Goal: Task Accomplishment & Management: Use online tool/utility

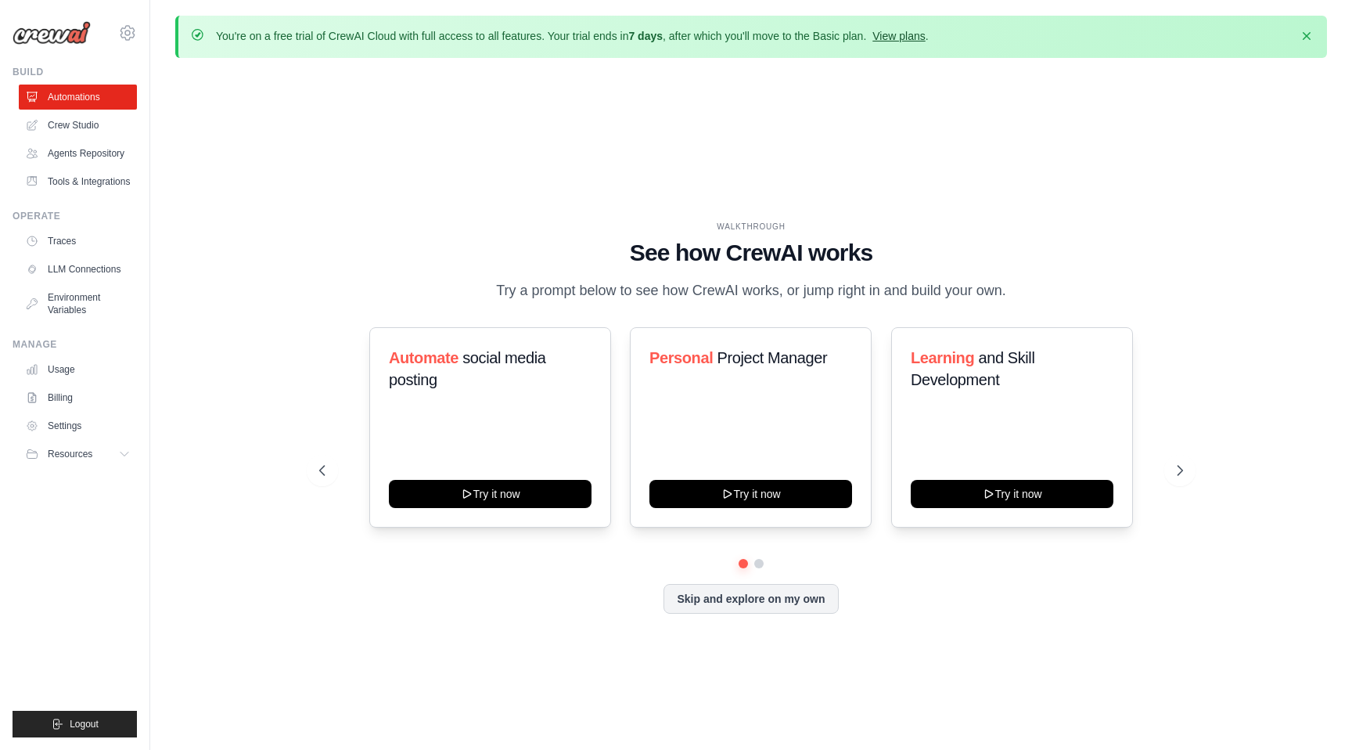
click at [907, 39] on link "View plans" at bounding box center [899, 36] width 52 height 13
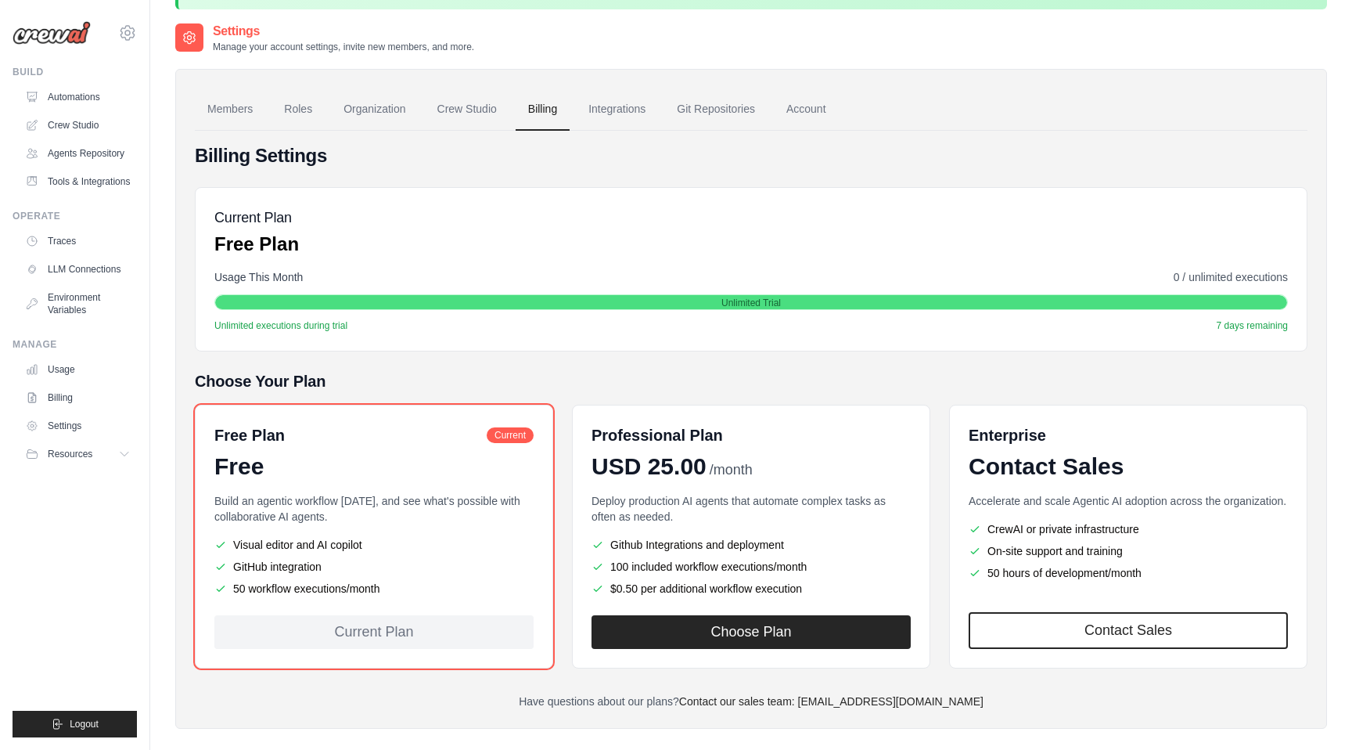
scroll to position [41, 0]
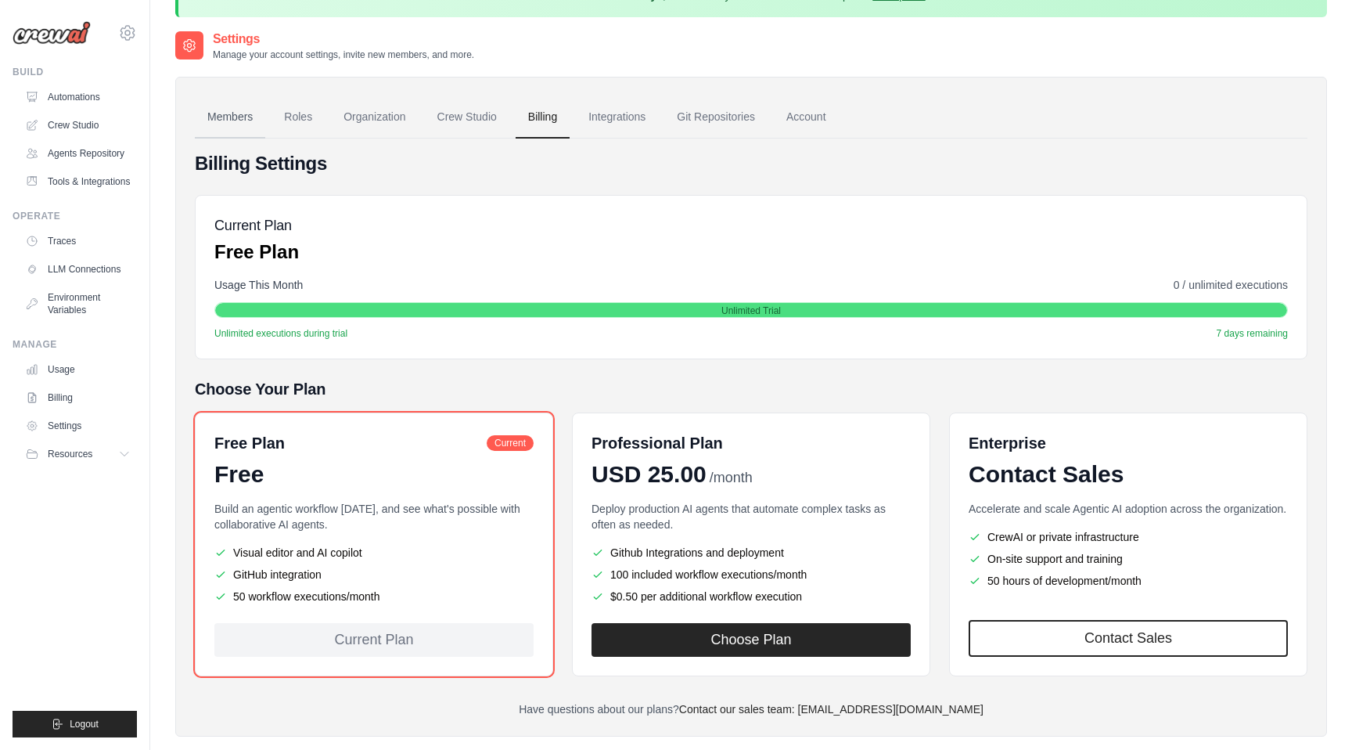
click at [246, 115] on link "Members" at bounding box center [230, 117] width 70 height 42
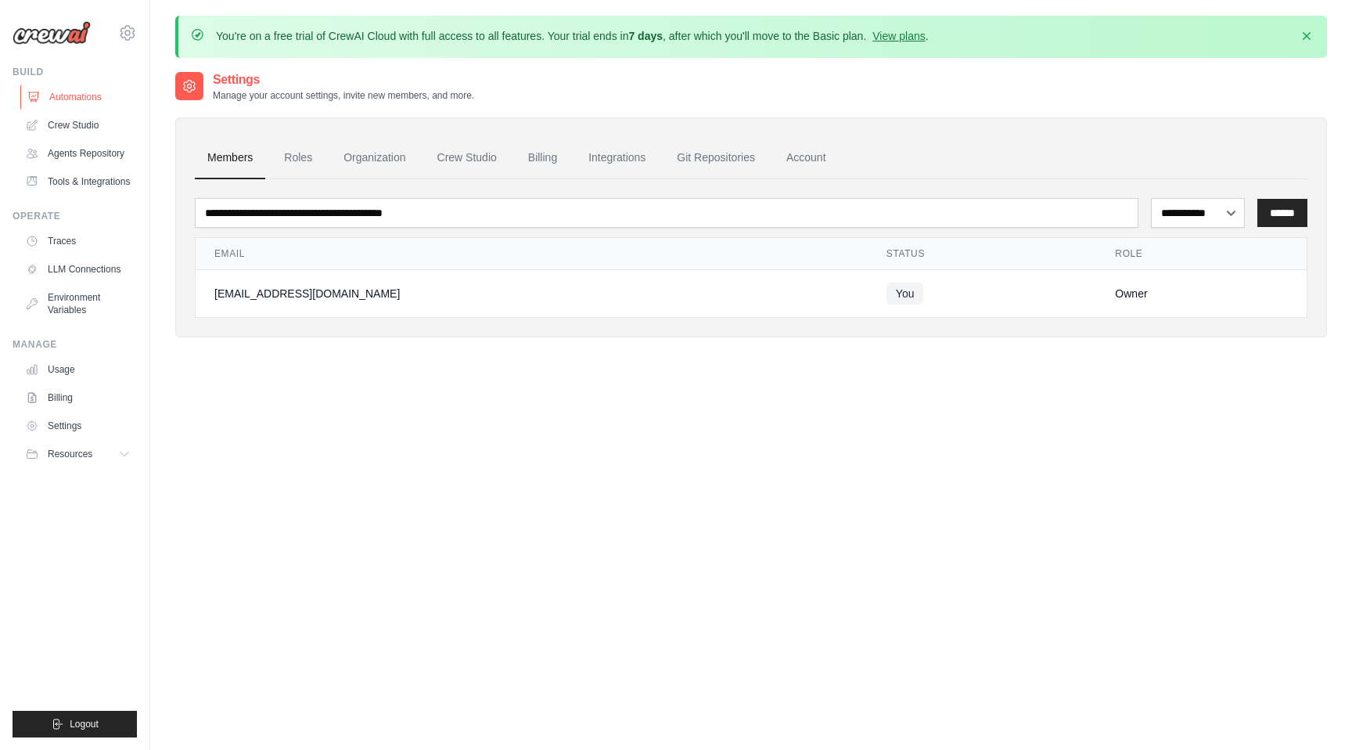
click at [76, 99] on link "Automations" at bounding box center [79, 97] width 118 height 25
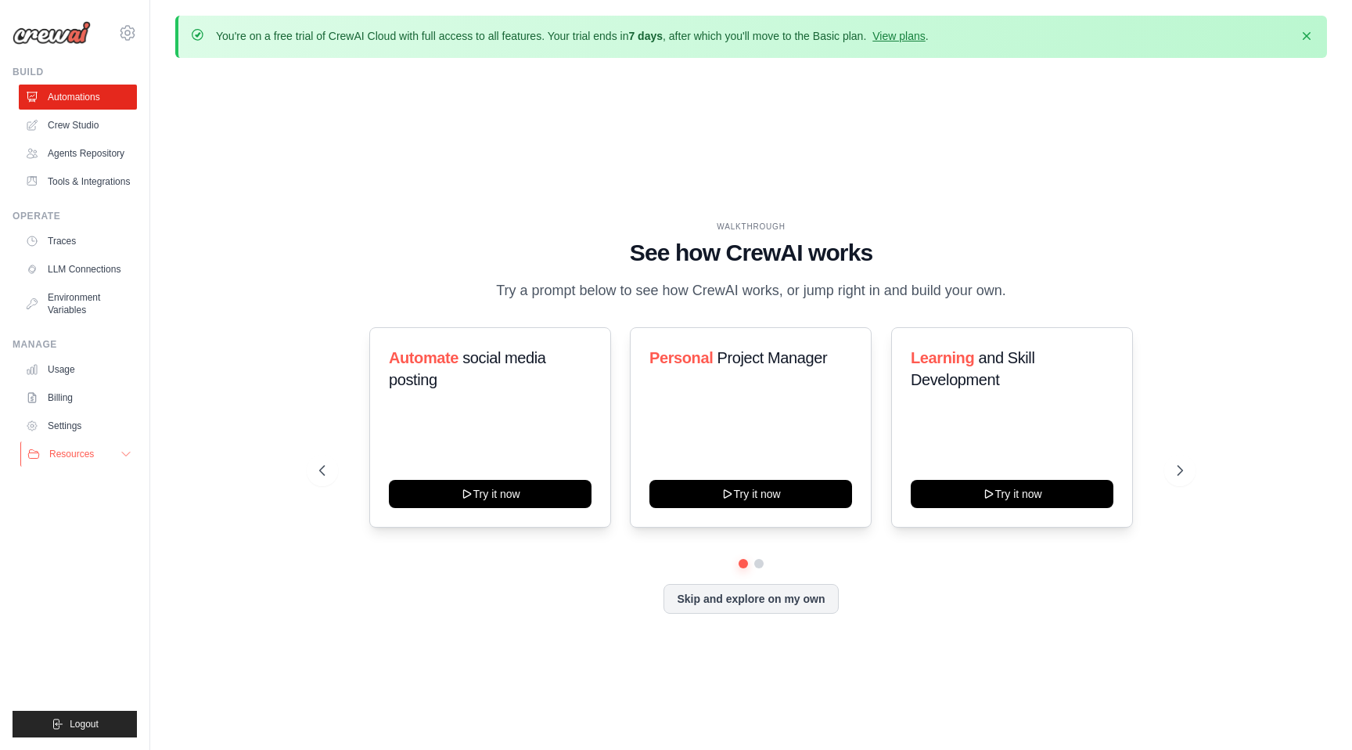
click at [71, 455] on span "Resources" at bounding box center [71, 454] width 45 height 13
click at [124, 29] on icon at bounding box center [127, 32] width 19 height 19
click at [175, 103] on span "Settings" at bounding box center [194, 97] width 124 height 16
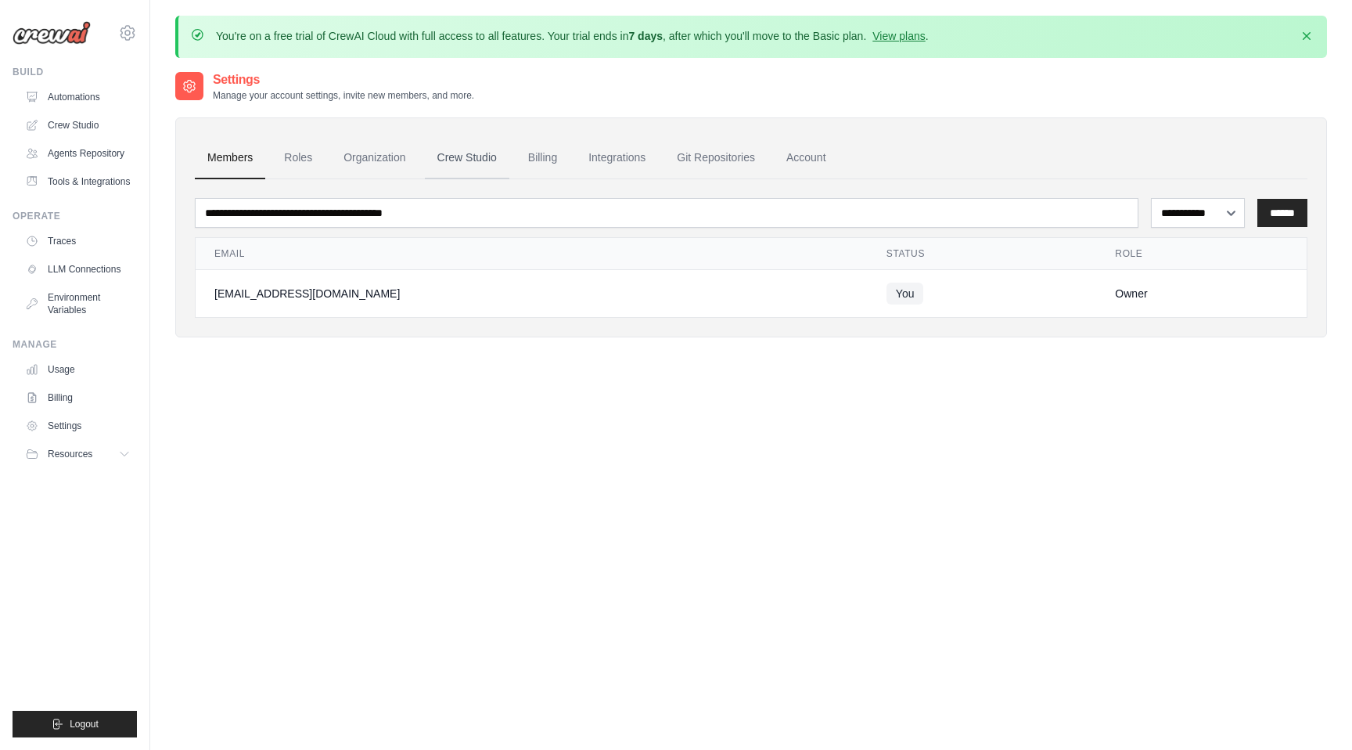
click at [466, 164] on link "Crew Studio" at bounding box center [467, 158] width 85 height 42
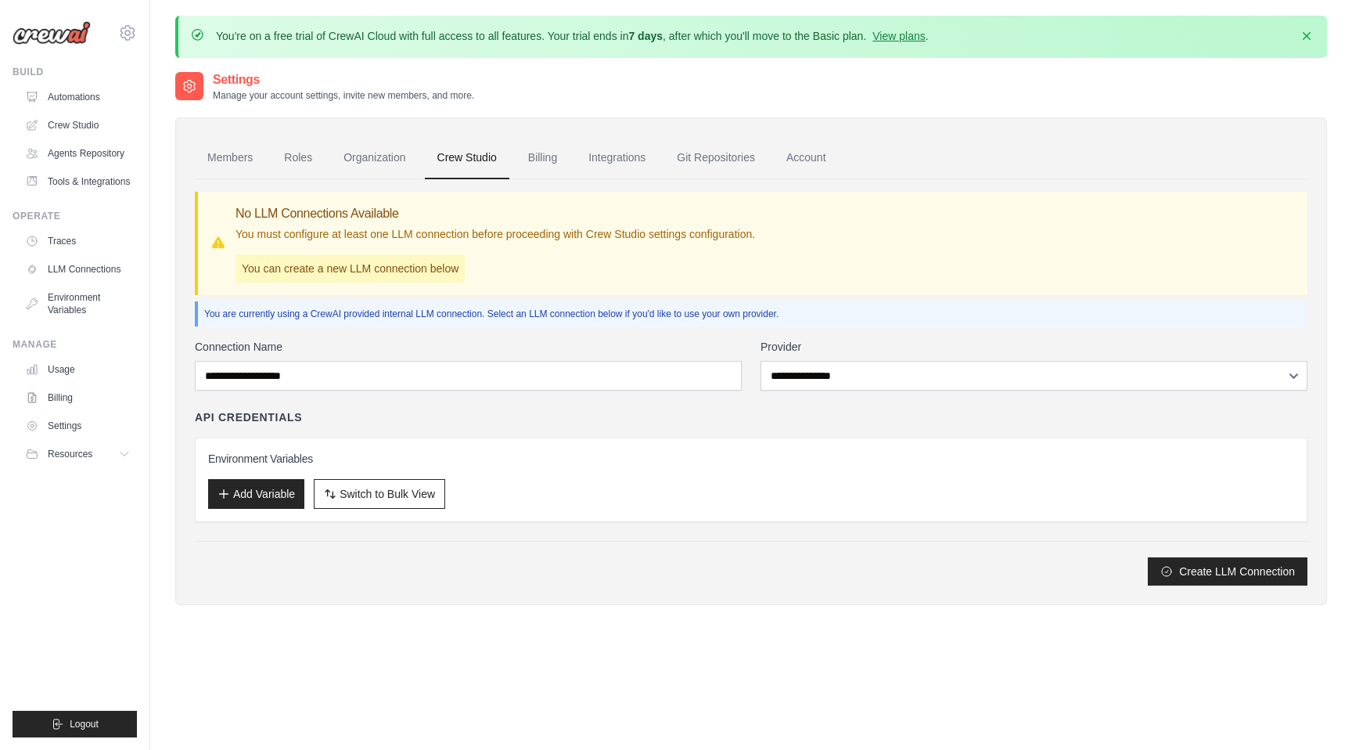
click at [80, 36] on img at bounding box center [52, 32] width 78 height 23
click at [28, 36] on img at bounding box center [52, 32] width 78 height 23
click at [67, 92] on link "Automations" at bounding box center [79, 97] width 118 height 25
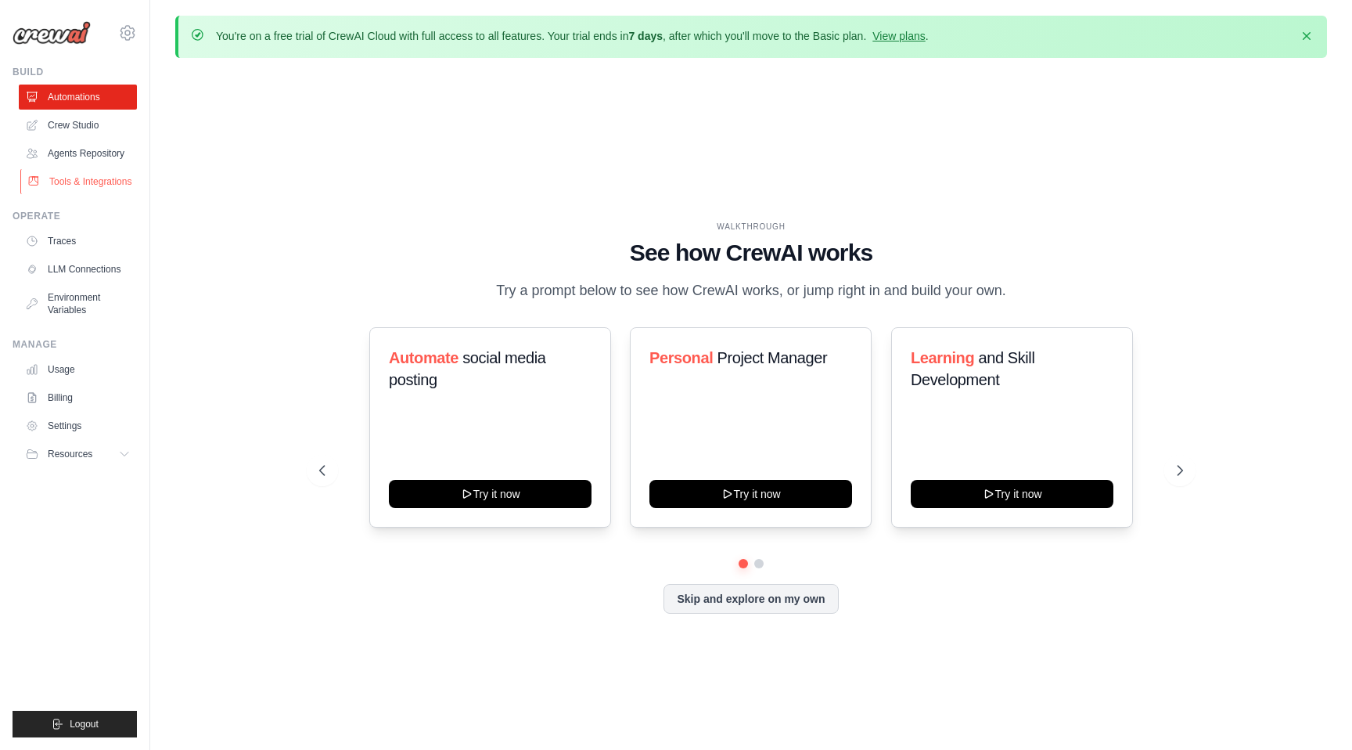
click at [74, 178] on link "Tools & Integrations" at bounding box center [79, 181] width 118 height 25
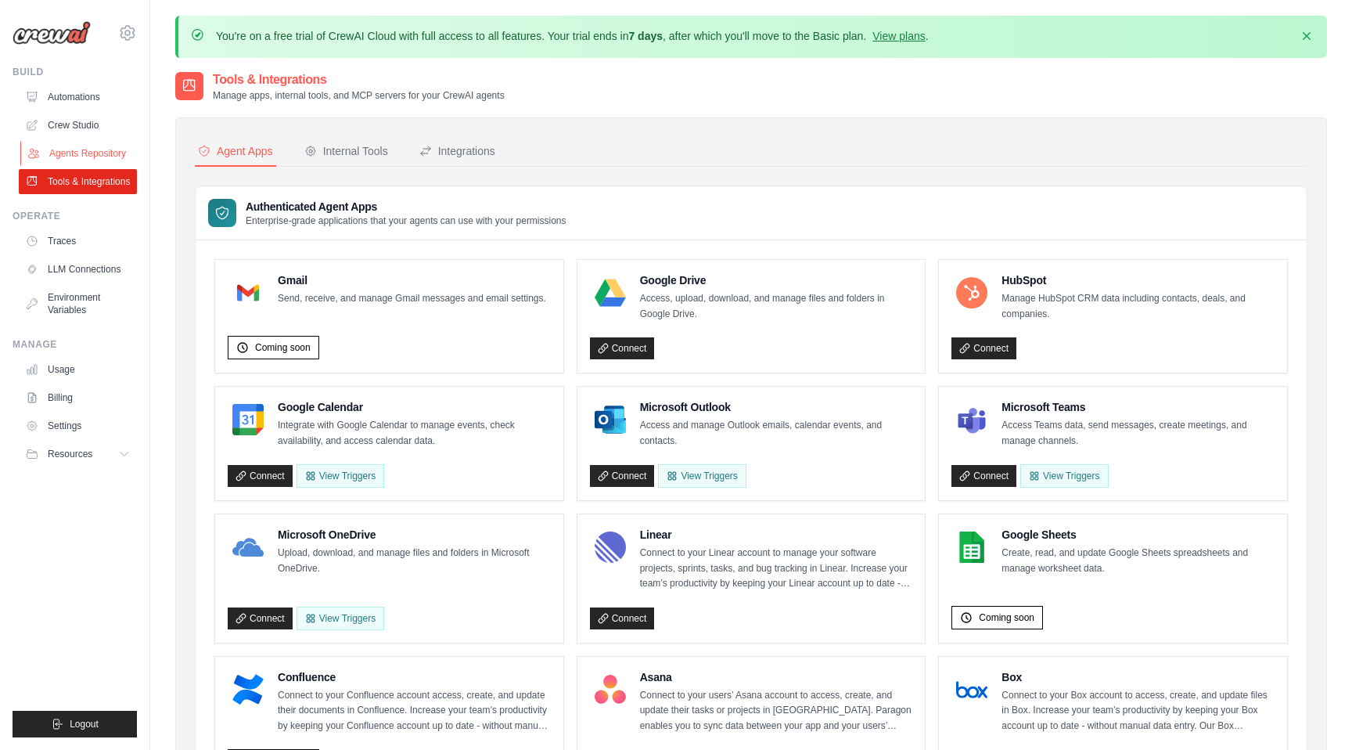
click at [70, 152] on link "Agents Repository" at bounding box center [79, 153] width 118 height 25
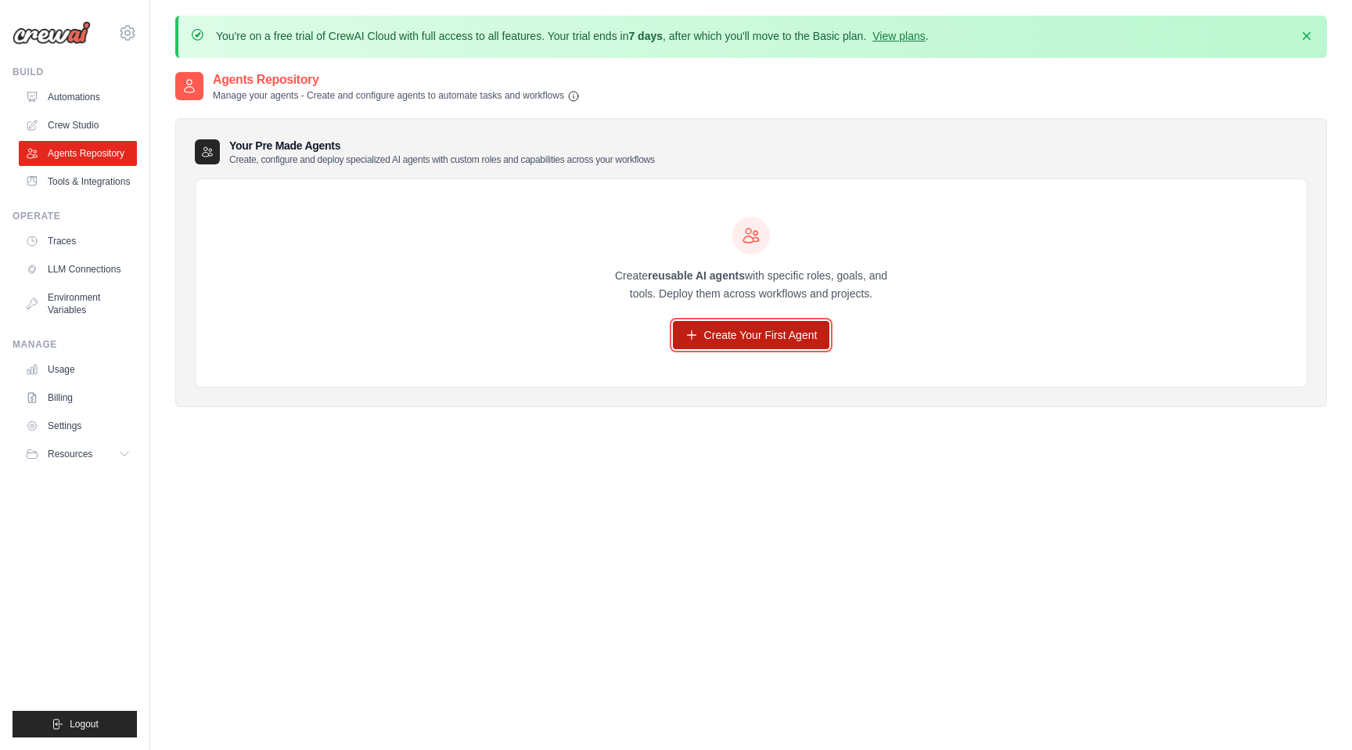
click at [728, 331] on link "Create Your First Agent" at bounding box center [751, 335] width 157 height 28
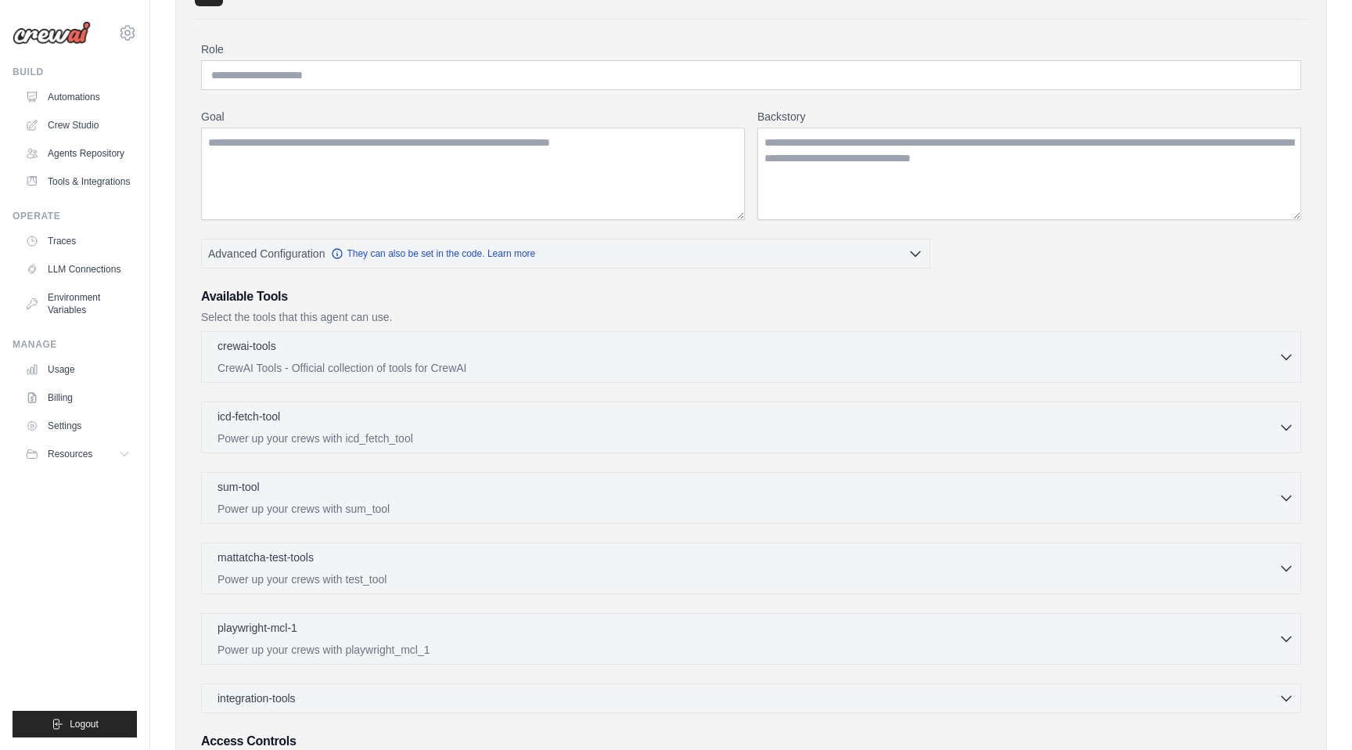
scroll to position [163, 0]
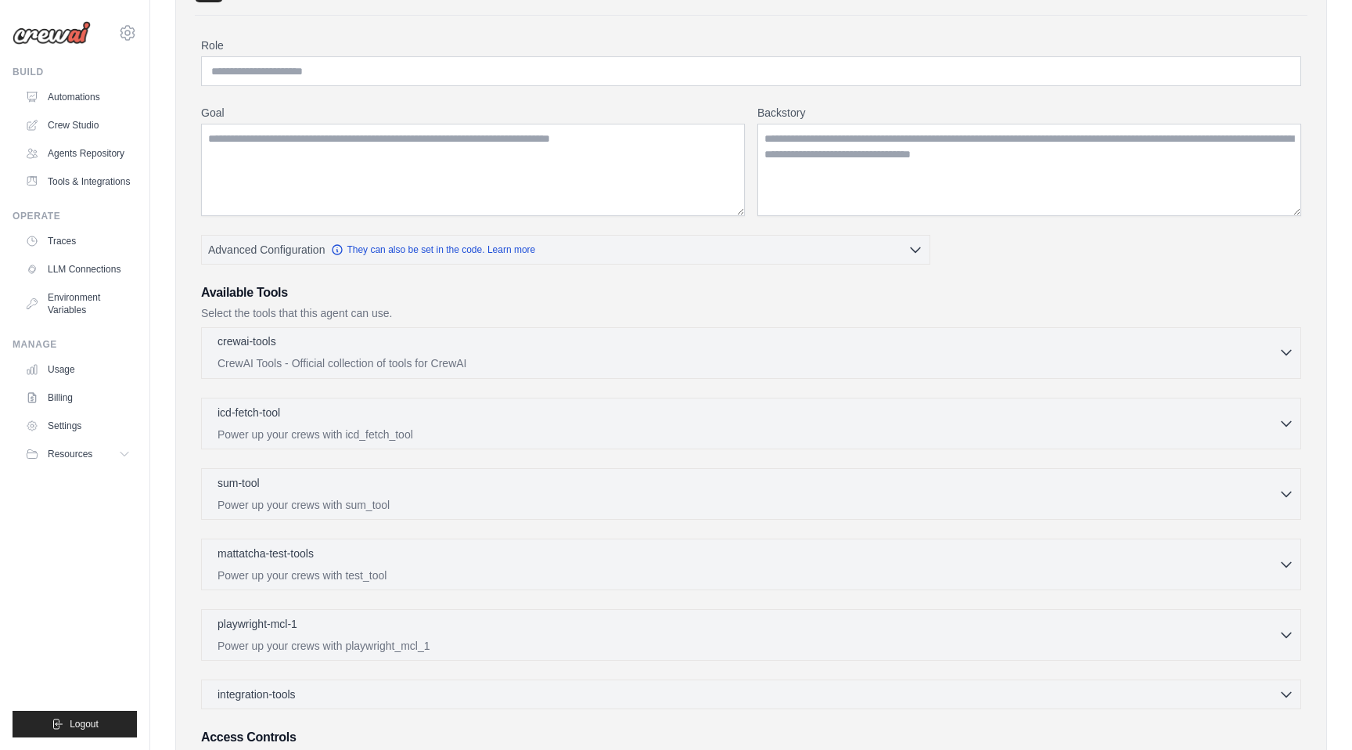
click at [446, 345] on div "crewai-tools 0 selected" at bounding box center [748, 342] width 1061 height 19
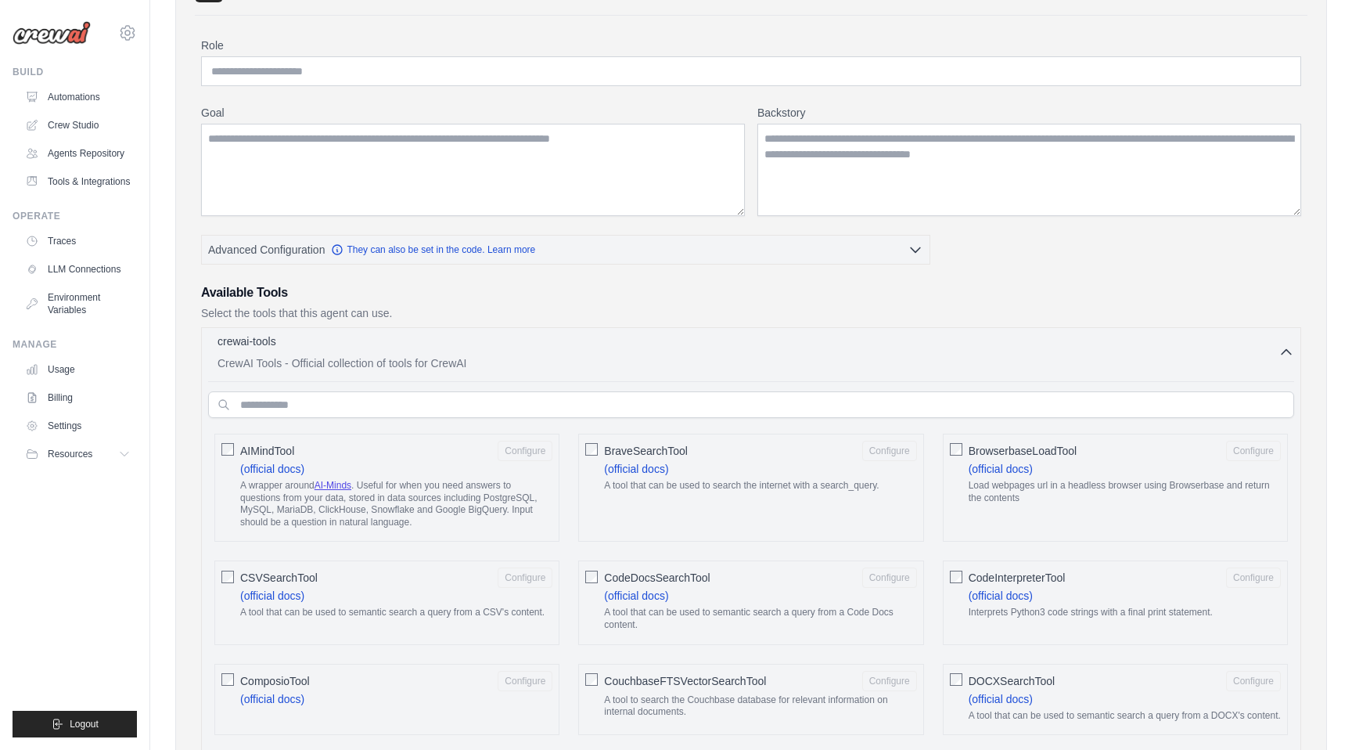
click at [445, 345] on div "crewai-tools 0 selected" at bounding box center [748, 342] width 1061 height 19
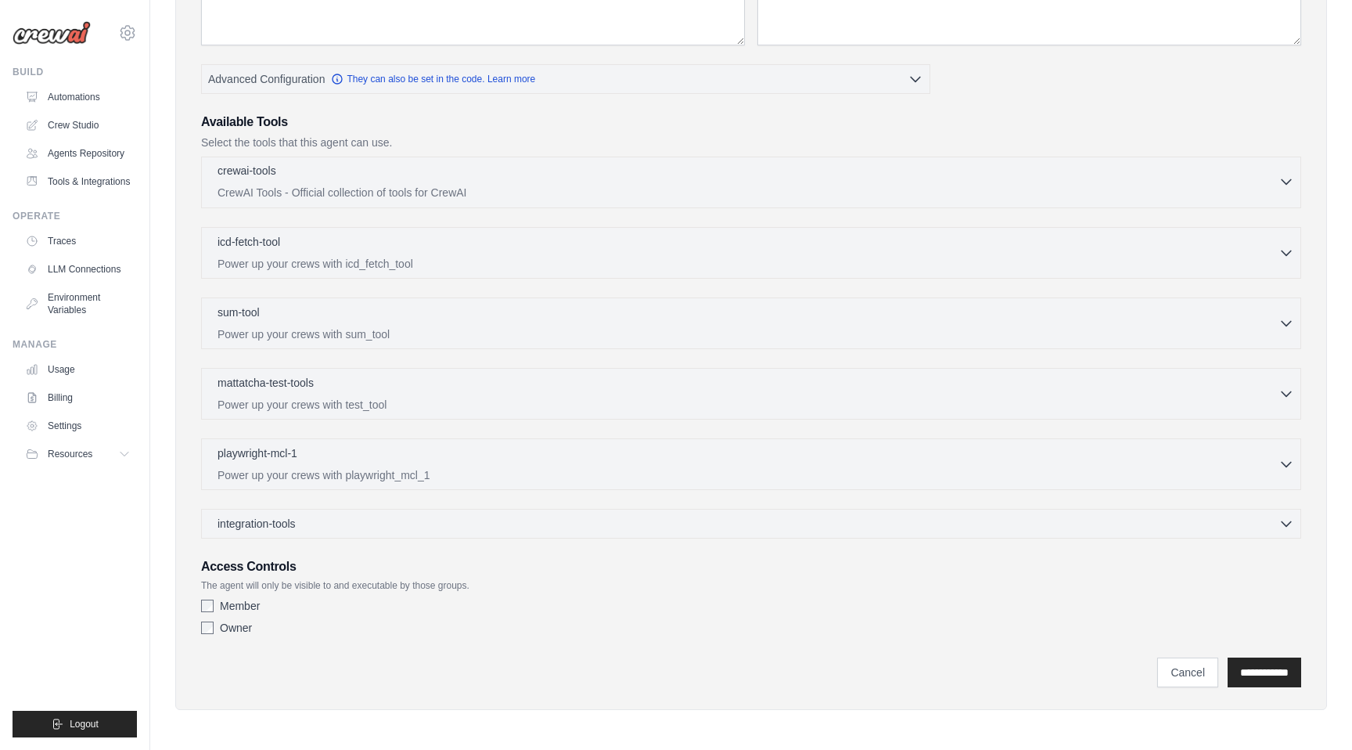
scroll to position [0, 0]
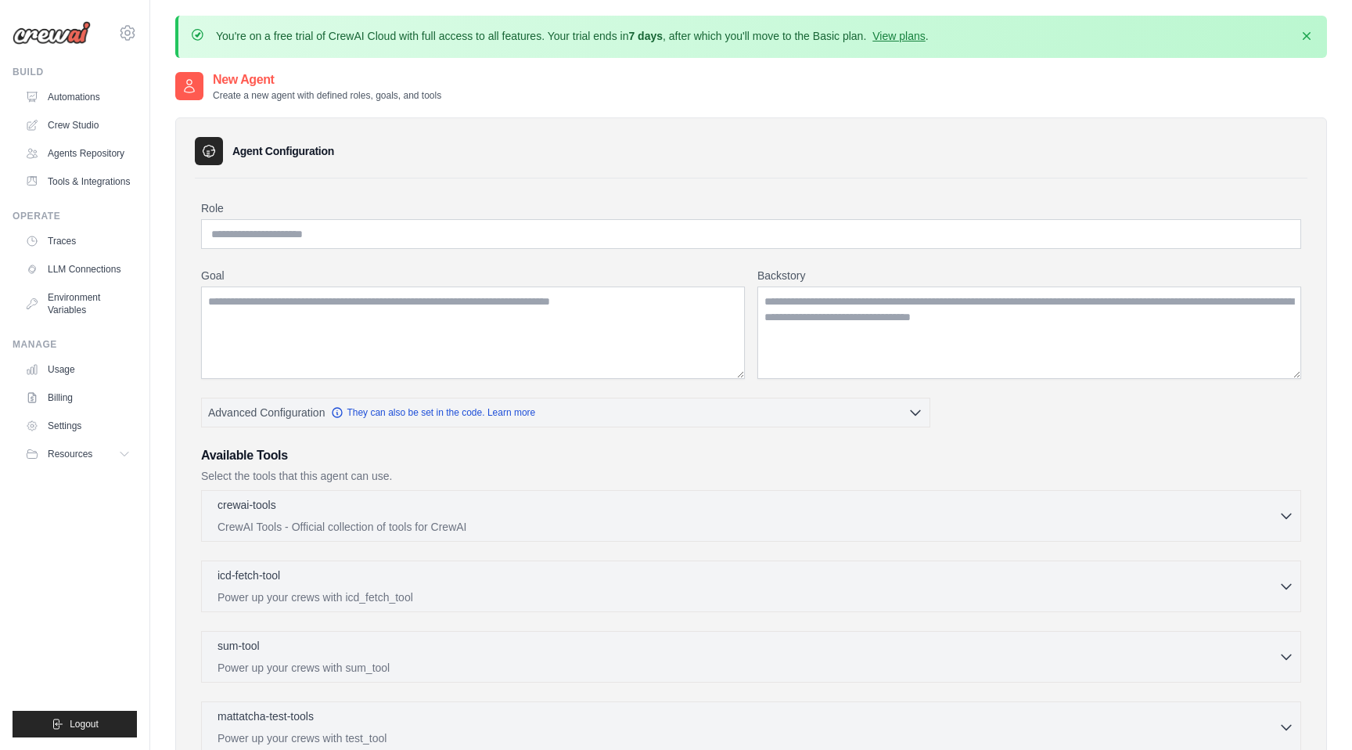
click at [55, 40] on img at bounding box center [52, 32] width 78 height 23
click at [70, 444] on button "Resources" at bounding box center [79, 453] width 118 height 25
click at [70, 449] on span "Resources" at bounding box center [71, 454] width 45 height 13
click at [123, 34] on icon at bounding box center [127, 32] width 19 height 19
click at [66, 34] on img at bounding box center [52, 32] width 78 height 23
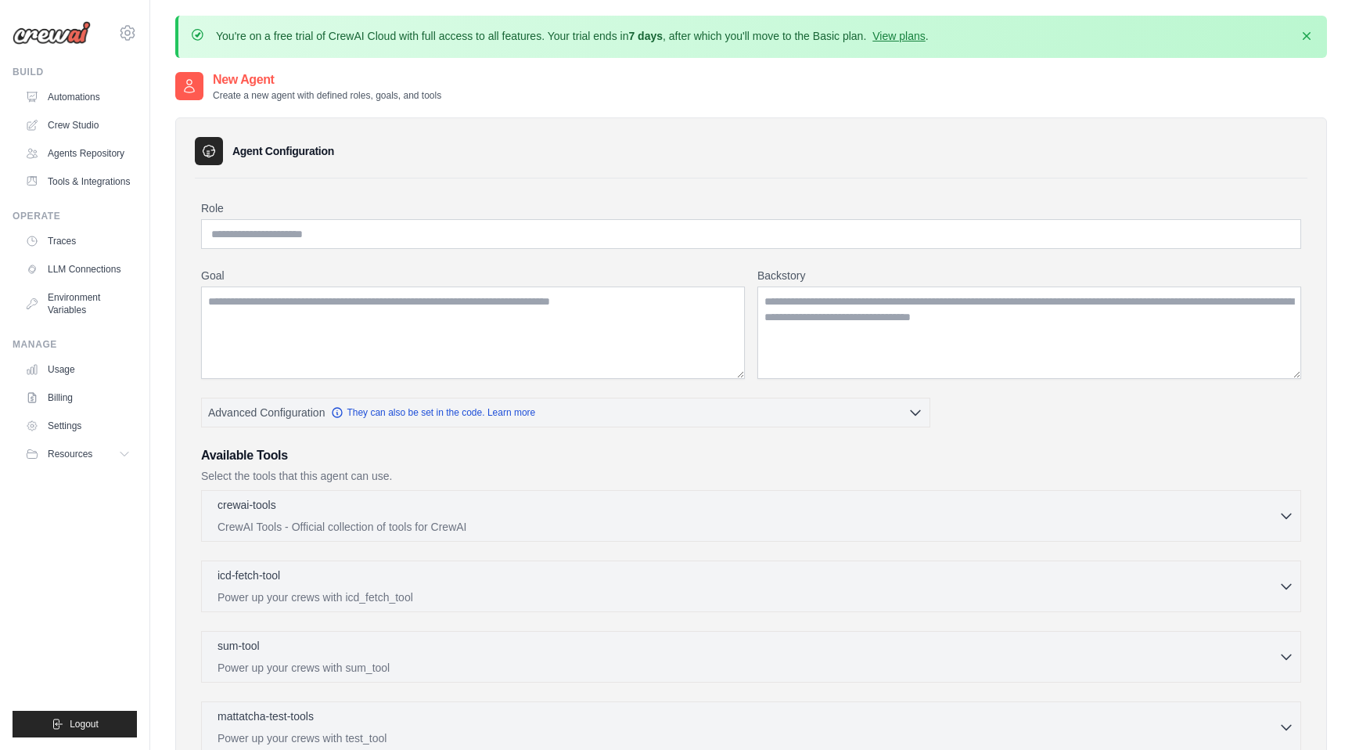
click at [66, 34] on img at bounding box center [52, 32] width 78 height 23
click at [127, 31] on icon at bounding box center [127, 33] width 5 height 5
click at [160, 49] on div "[EMAIL_ADDRESS][DOMAIN_NAME]" at bounding box center [192, 60] width 149 height 34
click at [157, 56] on div "[EMAIL_ADDRESS][DOMAIN_NAME]" at bounding box center [193, 60] width 124 height 16
